Goal: Navigation & Orientation: Go to known website

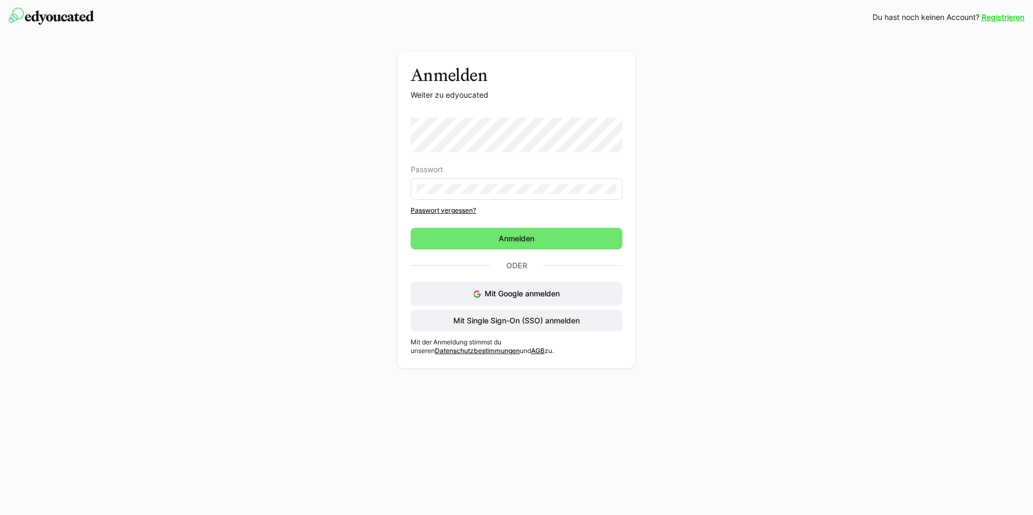
click at [53, 21] on img at bounding box center [51, 16] width 85 height 17
click at [0, 253] on html "Registrieren Du hast noch keinen Account? Registrieren Anmelden Weiter zu edyou…" at bounding box center [516, 257] width 1033 height 515
click at [526, 326] on span "Mit Single Sign-On (SSO) anmelden" at bounding box center [516, 321] width 212 height 22
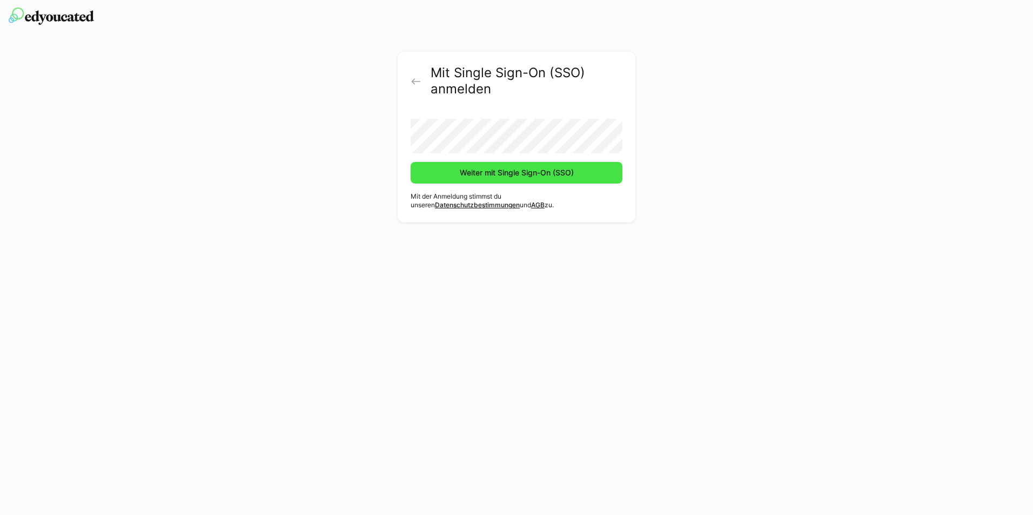
click at [504, 171] on span "Weiter mit Single Sign-On (SSO)" at bounding box center [516, 172] width 117 height 11
